Goal: Task Accomplishment & Management: Manage account settings

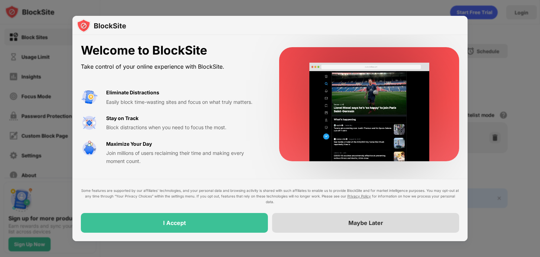
click at [342, 227] on div "Maybe Later" at bounding box center [365, 223] width 187 height 20
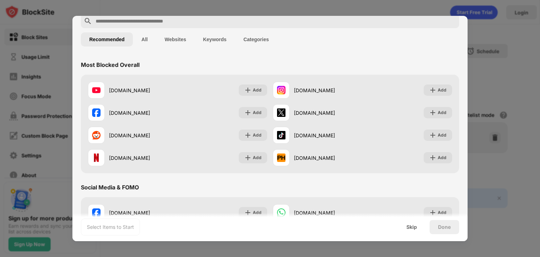
scroll to position [35, 0]
click at [417, 229] on div "Skip" at bounding box center [412, 227] width 11 height 6
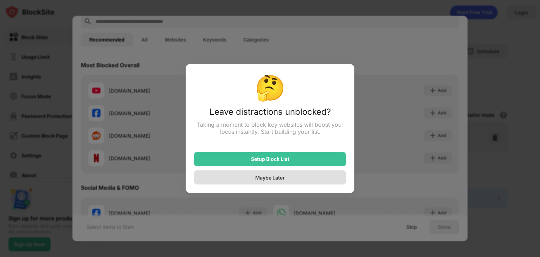
click at [298, 184] on div "Maybe Later" at bounding box center [270, 177] width 152 height 14
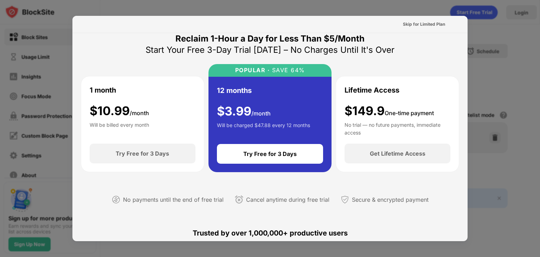
scroll to position [0, 0]
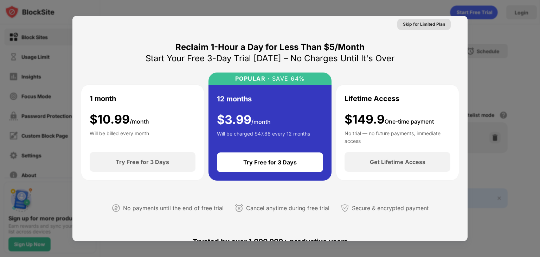
click at [418, 25] on div "Skip for Limited Plan" at bounding box center [424, 24] width 42 height 7
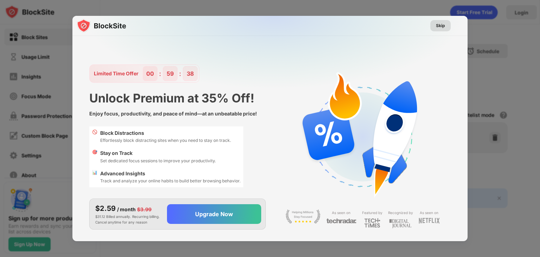
click at [447, 24] on div "Skip" at bounding box center [440, 25] width 20 height 11
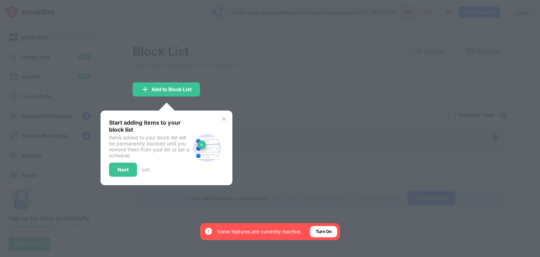
click at [226, 119] on img at bounding box center [224, 119] width 6 height 6
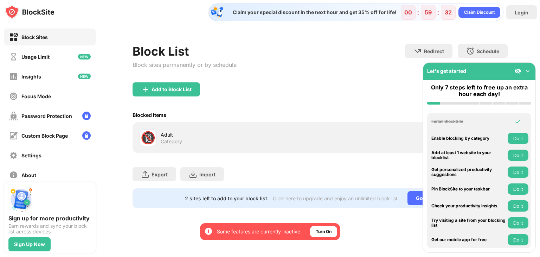
click at [528, 69] on img at bounding box center [527, 71] width 7 height 7
